Goal: Use online tool/utility: Utilize a website feature to perform a specific function

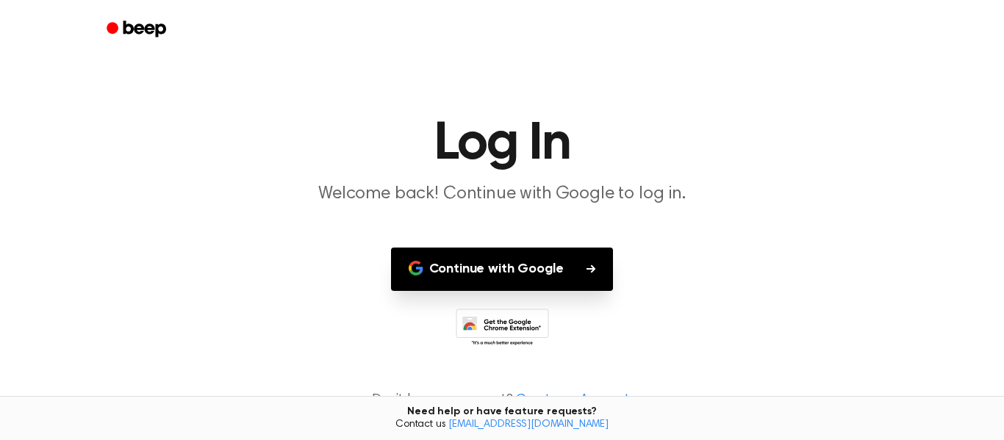
click at [503, 257] on button "Continue with Google" at bounding box center [502, 269] width 223 height 43
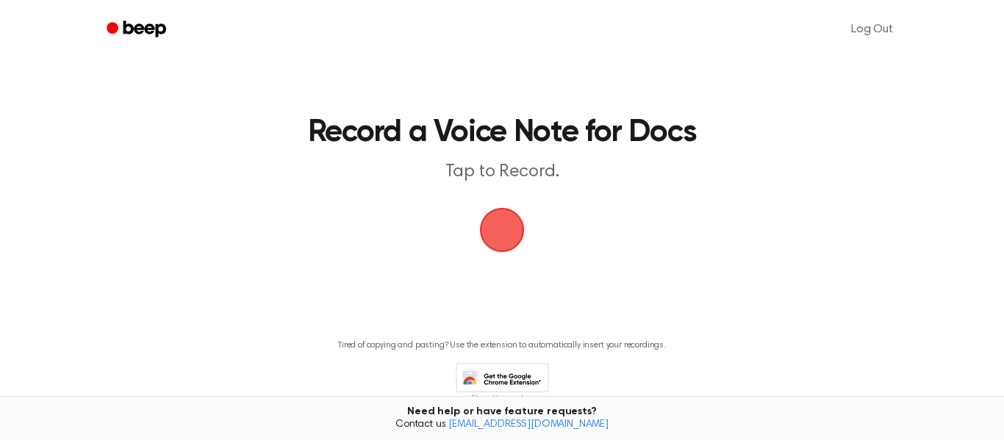
click at [503, 258] on span "button" at bounding box center [502, 230] width 65 height 65
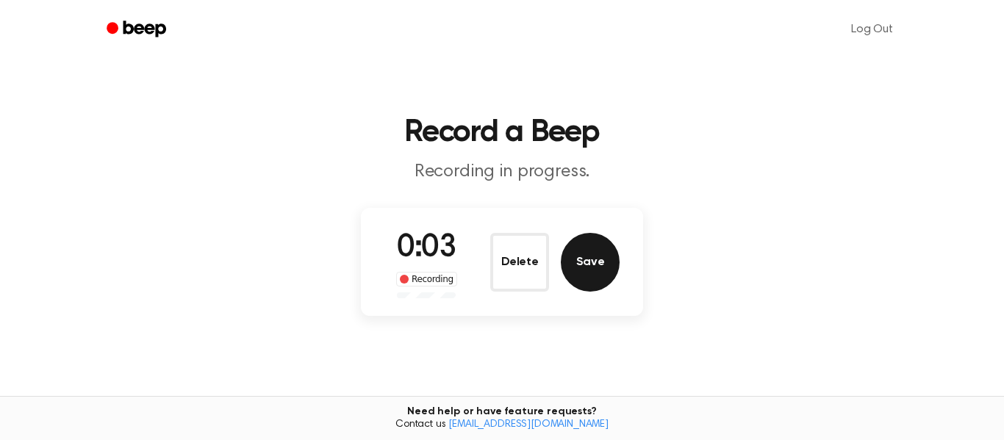
click at [585, 272] on button "Save" at bounding box center [590, 262] width 59 height 59
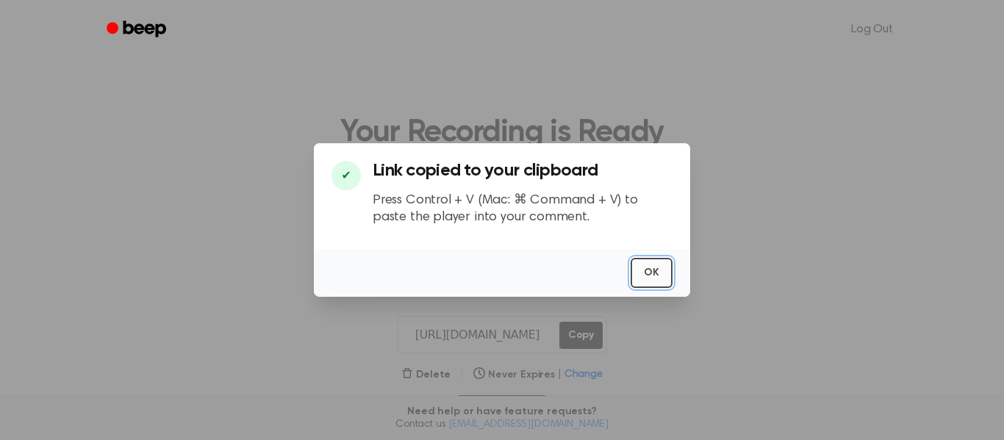
click at [642, 266] on button "OK" at bounding box center [652, 273] width 42 height 30
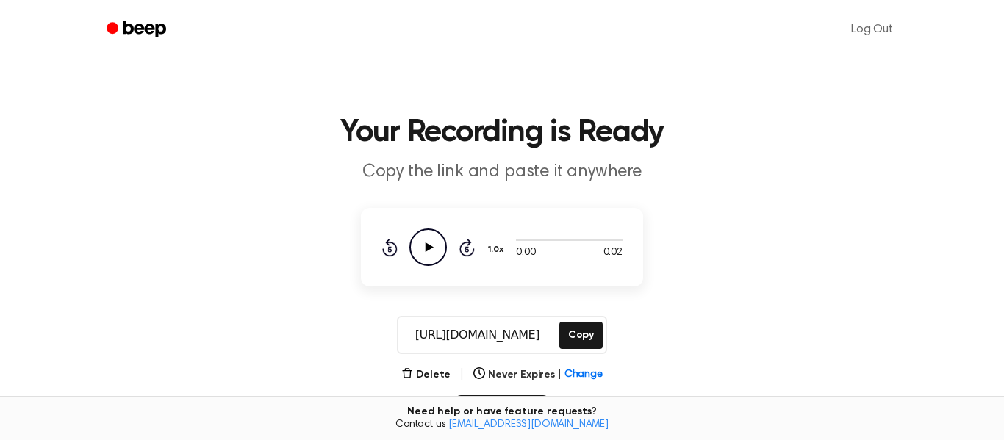
click at [478, 332] on input "[URL][DOMAIN_NAME]" at bounding box center [477, 334] width 158 height 35
click at [433, 256] on icon "Play Audio" at bounding box center [427, 247] width 37 height 37
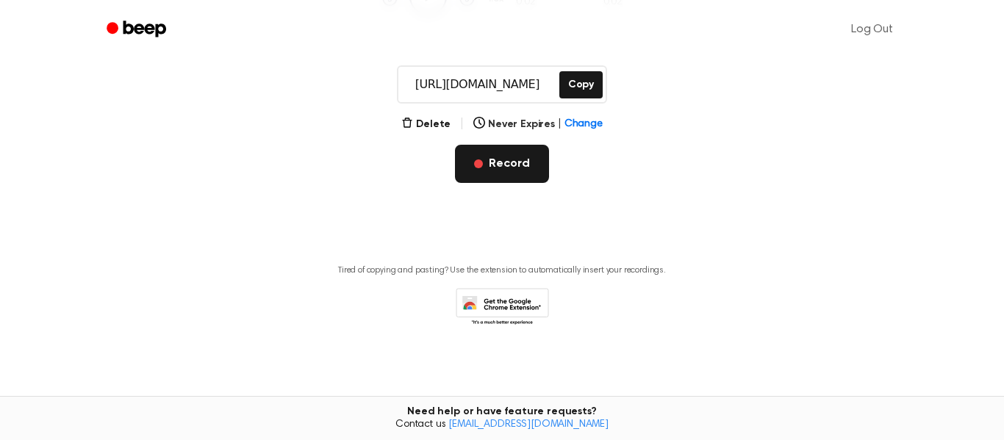
click at [501, 179] on button "Record" at bounding box center [501, 164] width 93 height 38
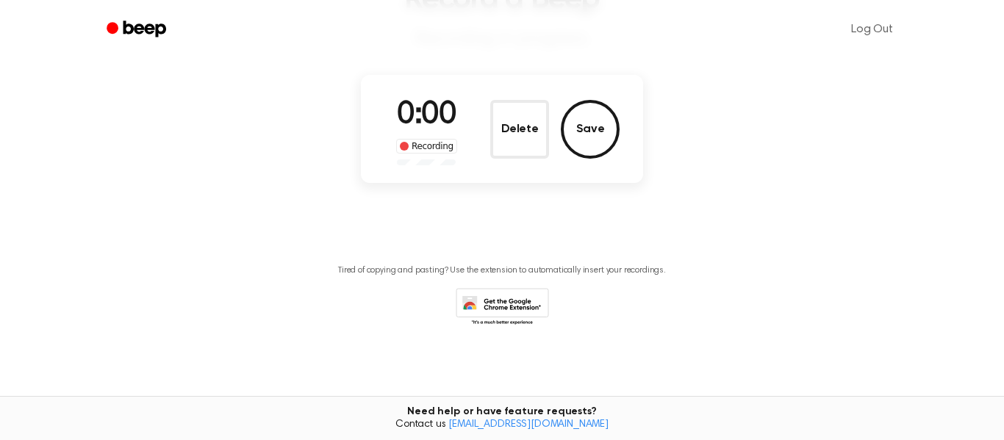
scroll to position [133, 0]
click at [572, 130] on button "Save" at bounding box center [590, 129] width 59 height 59
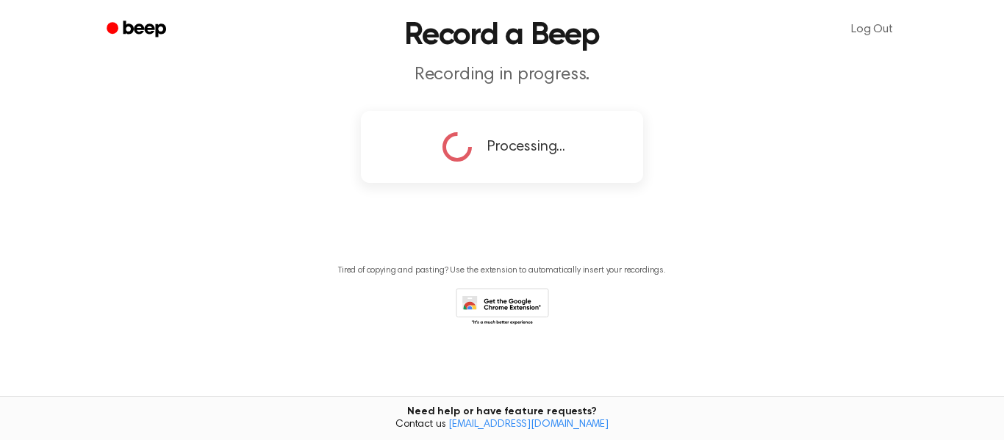
scroll to position [0, 0]
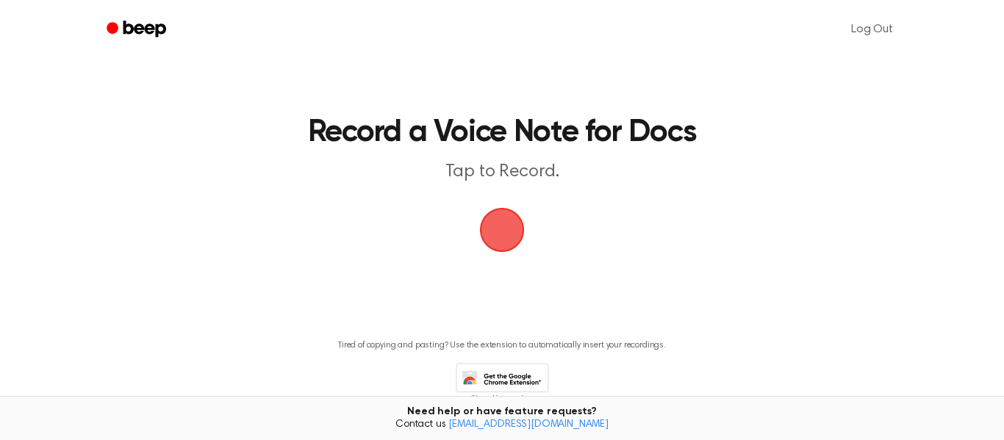
scroll to position [75, 0]
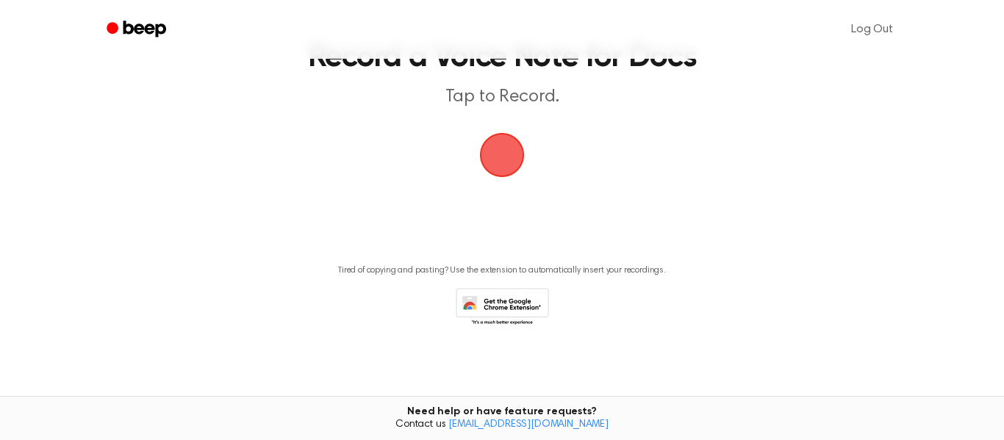
click at [659, 347] on main "Record a Voice Note for Docs Tap to Record. Tired of copying and pasting? Use t…" at bounding box center [502, 147] width 1004 height 445
